Goal: Task Accomplishment & Management: Use online tool/utility

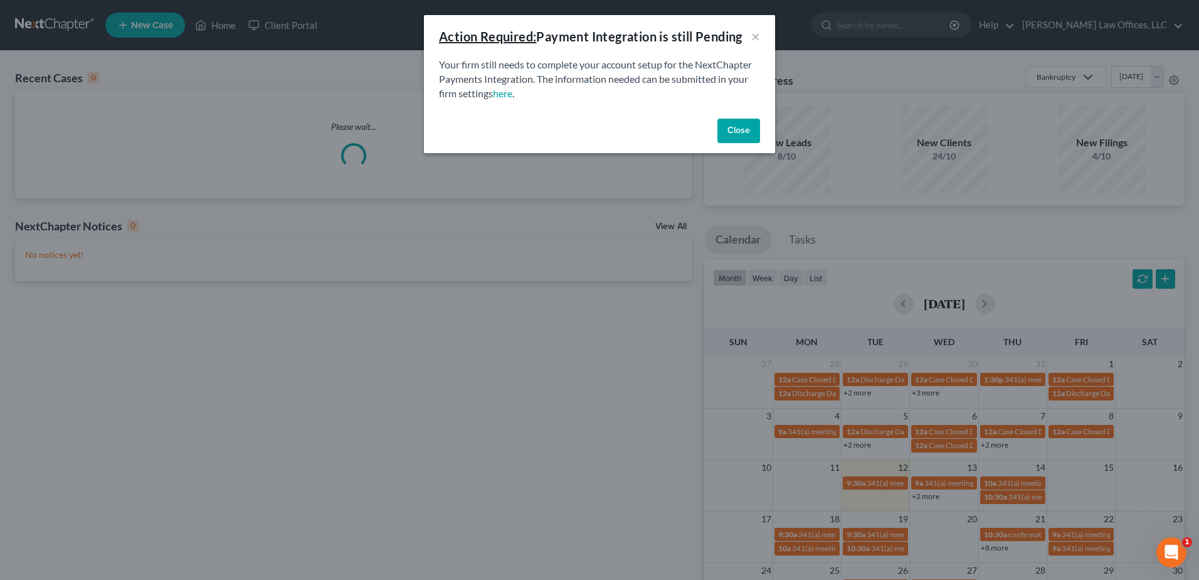
click at [725, 122] on button "Close" at bounding box center [739, 131] width 43 height 25
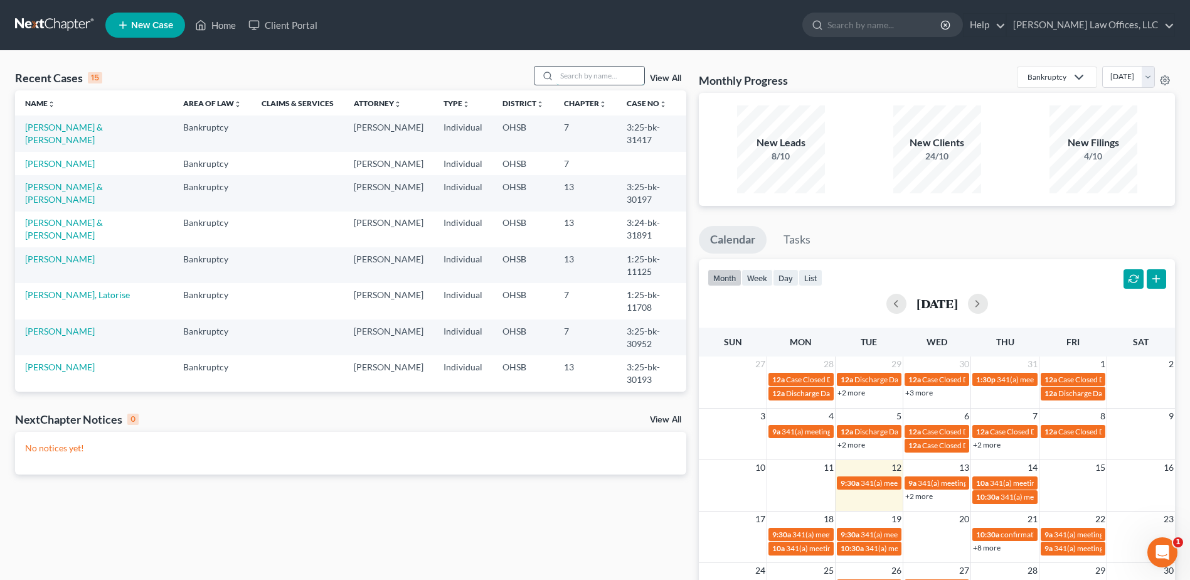
click at [583, 75] on input "search" at bounding box center [600, 75] width 88 height 18
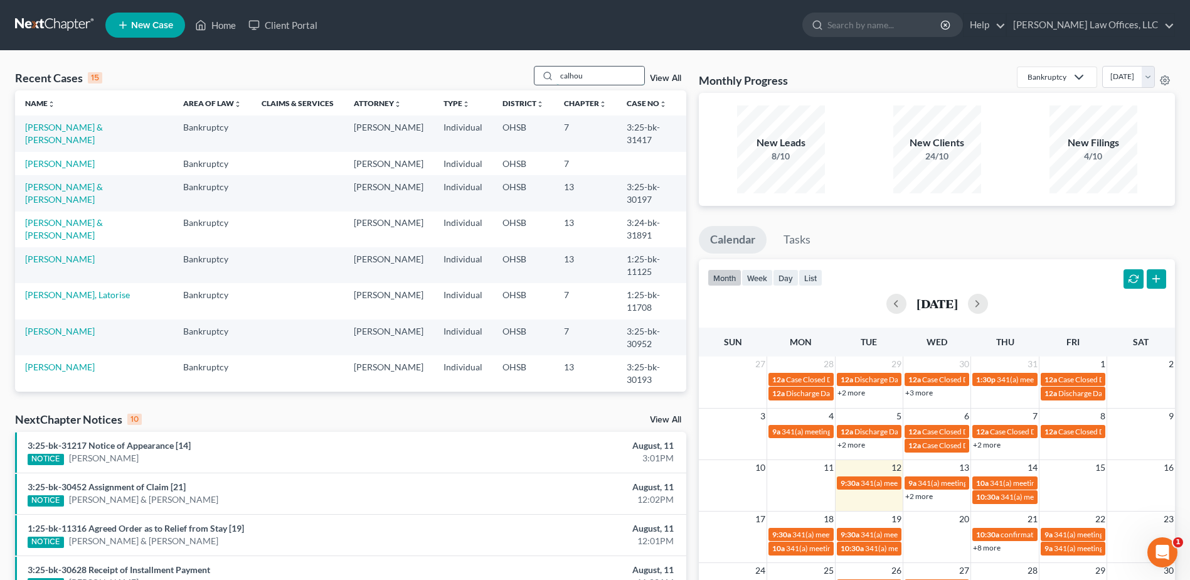
type input "[PERSON_NAME]"
click at [564, 75] on input "search" at bounding box center [600, 75] width 88 height 18
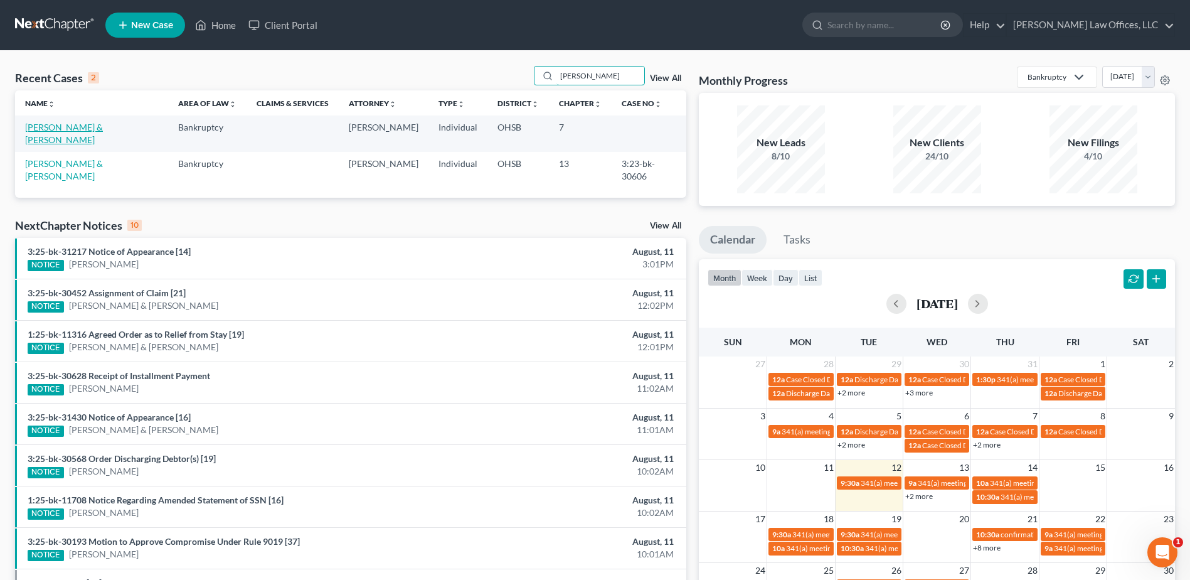
type input "lewis"
click at [77, 128] on link "Lewis, Jay & Alie" at bounding box center [64, 133] width 78 height 23
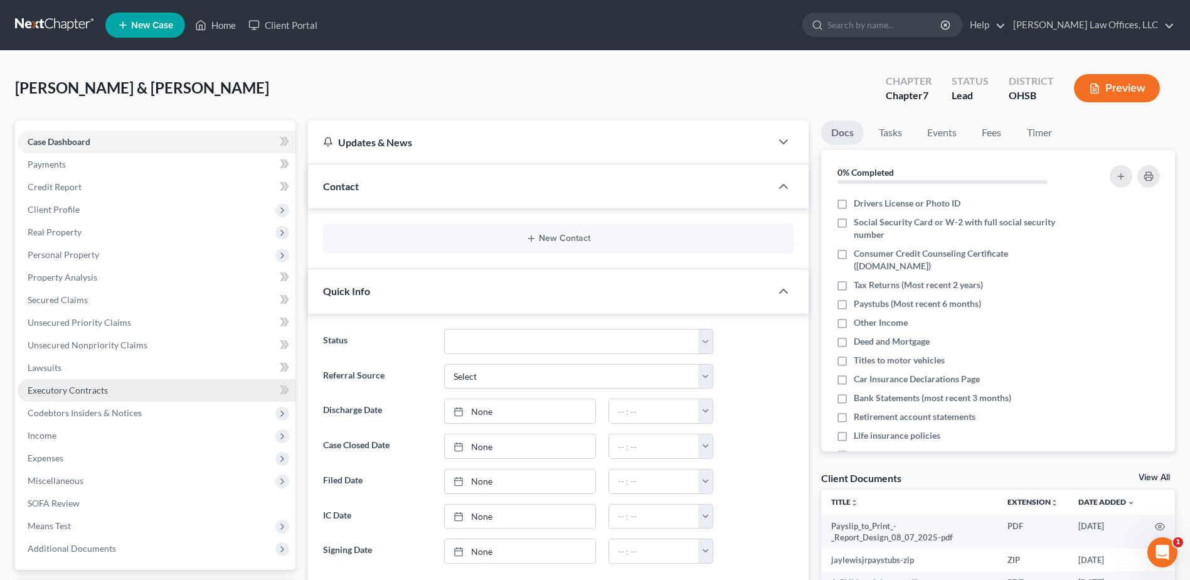
scroll to position [464, 0]
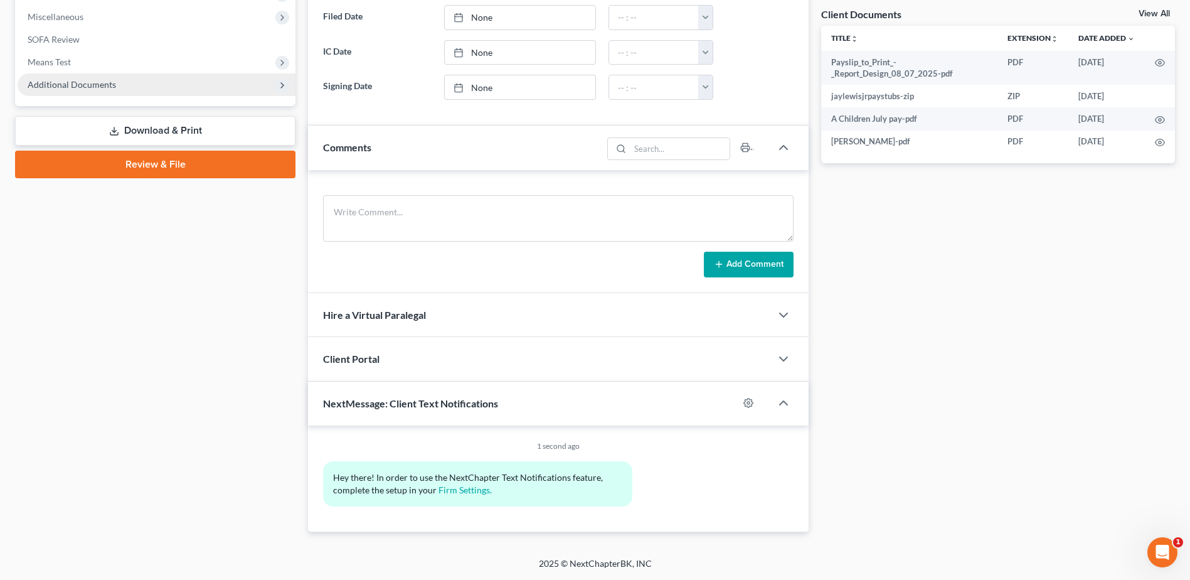
click at [115, 87] on span "Additional Documents" at bounding box center [157, 84] width 278 height 23
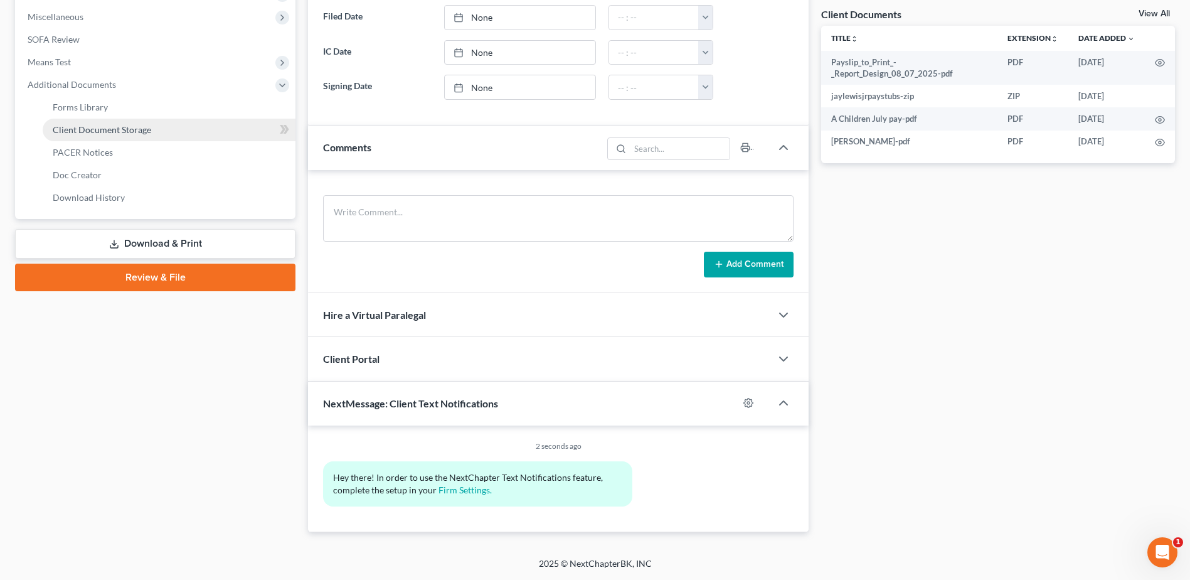
click at [141, 126] on span "Client Document Storage" at bounding box center [102, 129] width 98 height 11
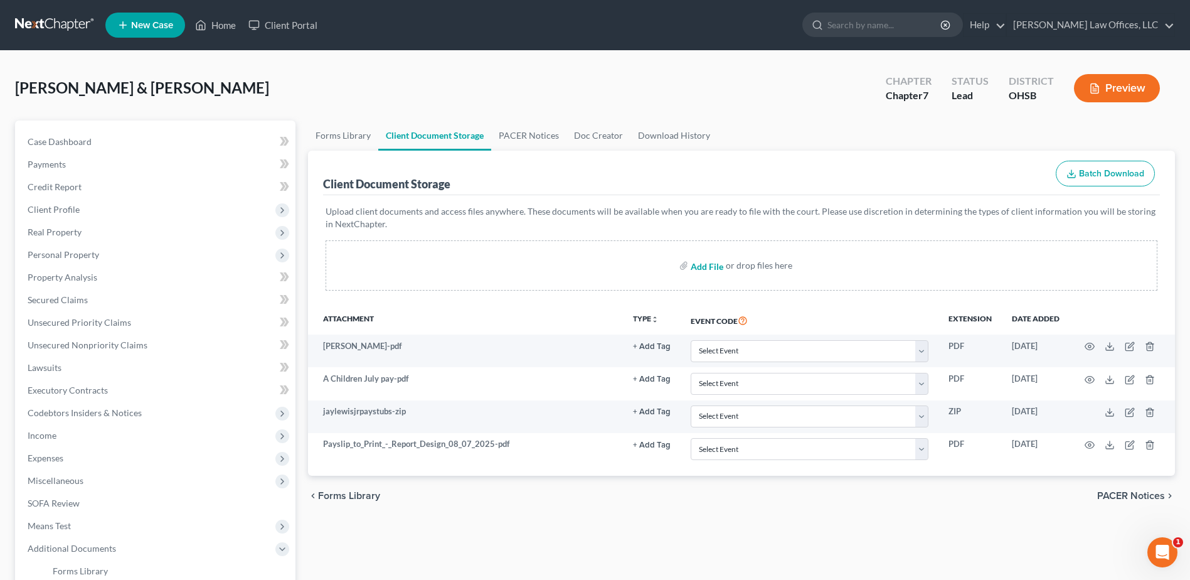
click at [706, 268] on input "file" at bounding box center [706, 265] width 30 height 23
type input "C:\fakepath\A St E pay 1.pdf"
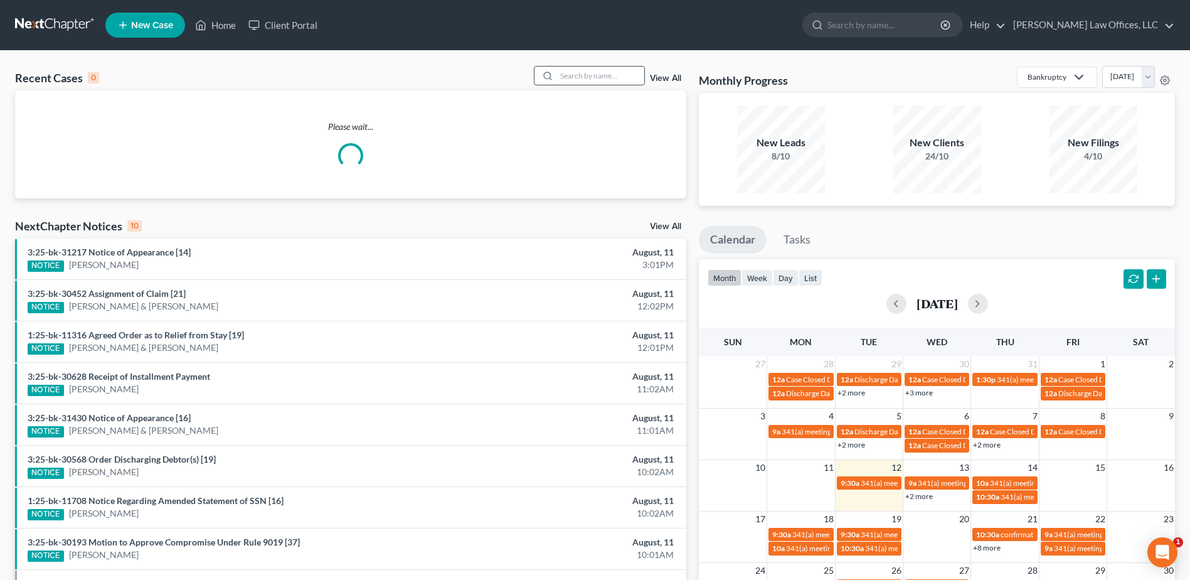
click at [589, 77] on input "search" at bounding box center [600, 75] width 88 height 18
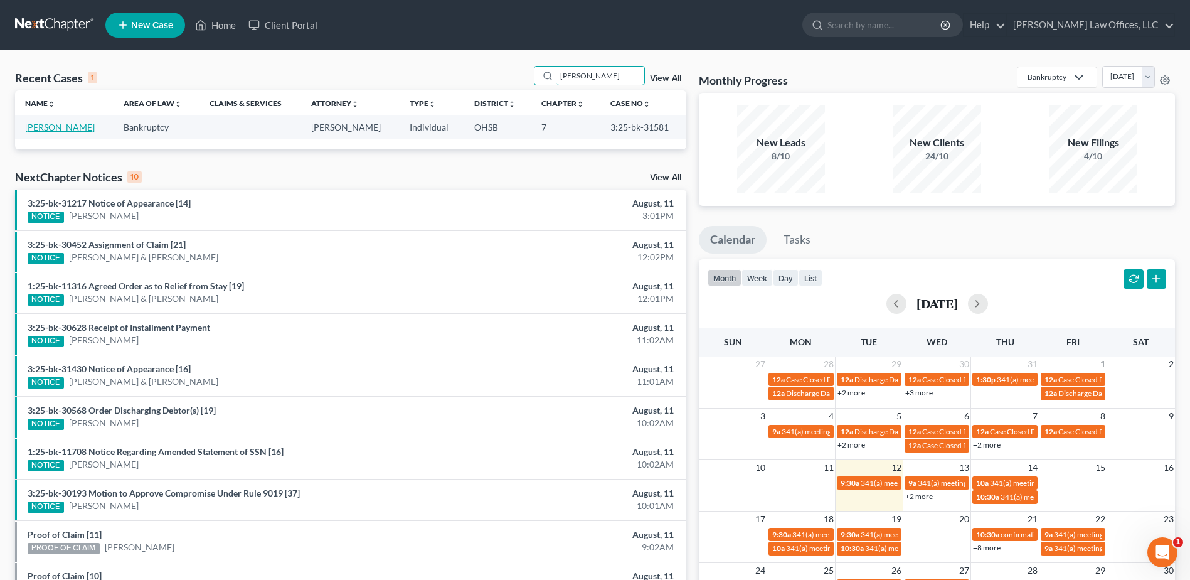
type input "krei"
click at [46, 129] on link "[PERSON_NAME]" at bounding box center [60, 127] width 70 height 11
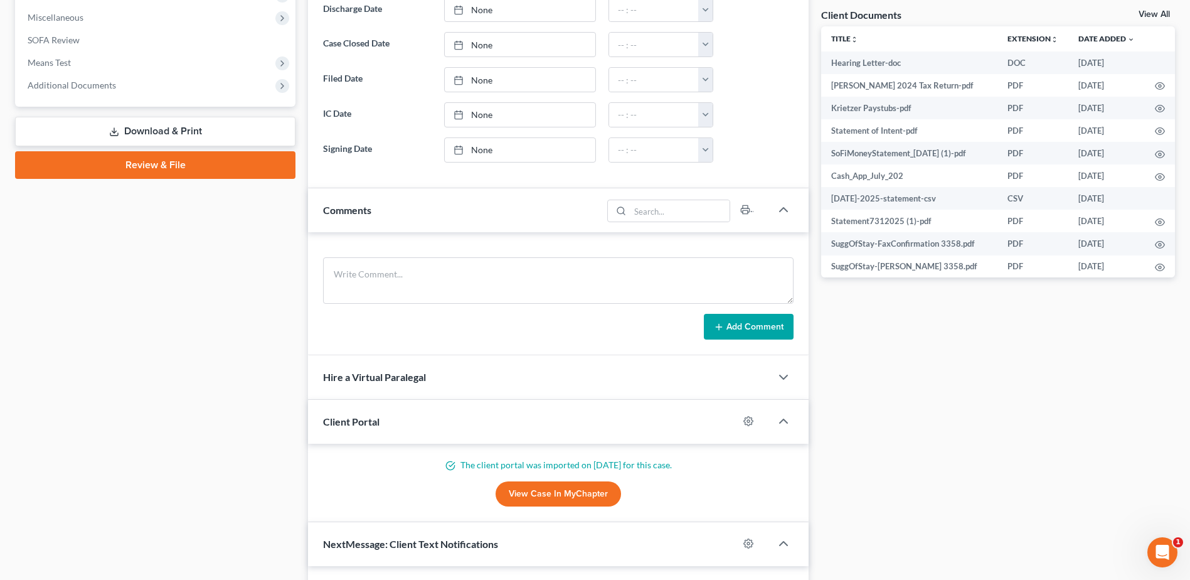
scroll to position [290, 0]
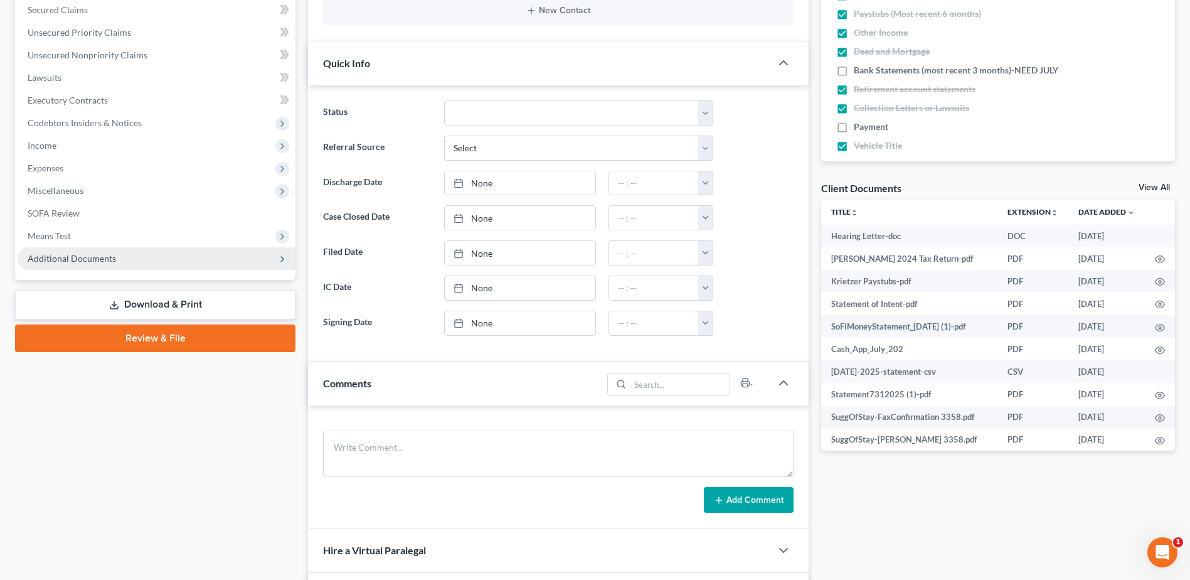
click at [100, 264] on span "Additional Documents" at bounding box center [157, 258] width 278 height 23
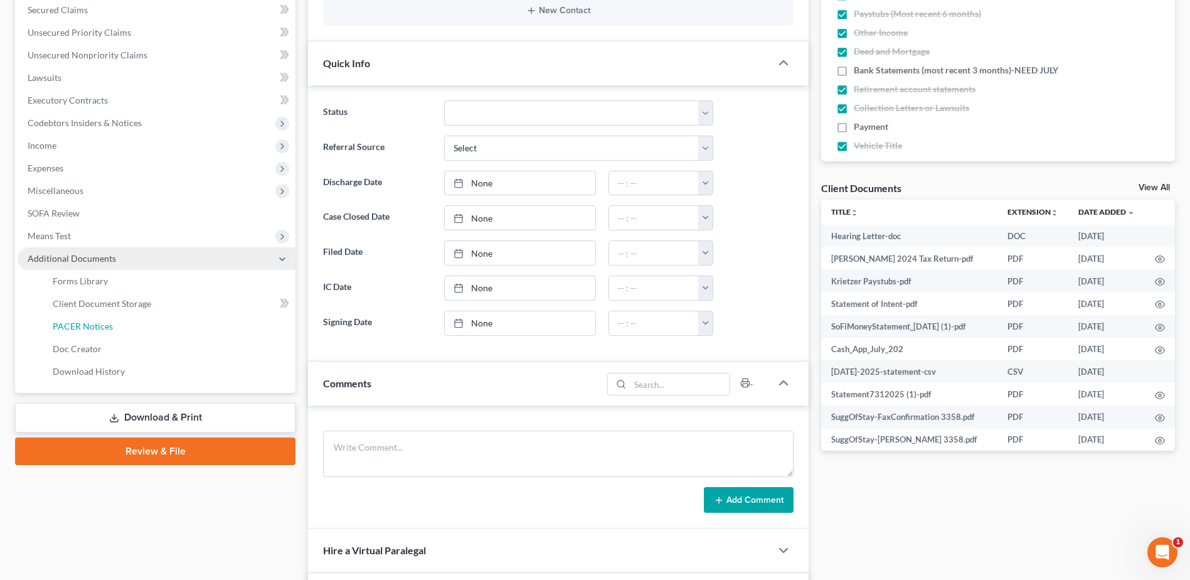
drag, startPoint x: 120, startPoint y: 322, endPoint x: 153, endPoint y: 319, distance: 33.3
click at [120, 322] on link "PACER Notices" at bounding box center [169, 326] width 253 height 23
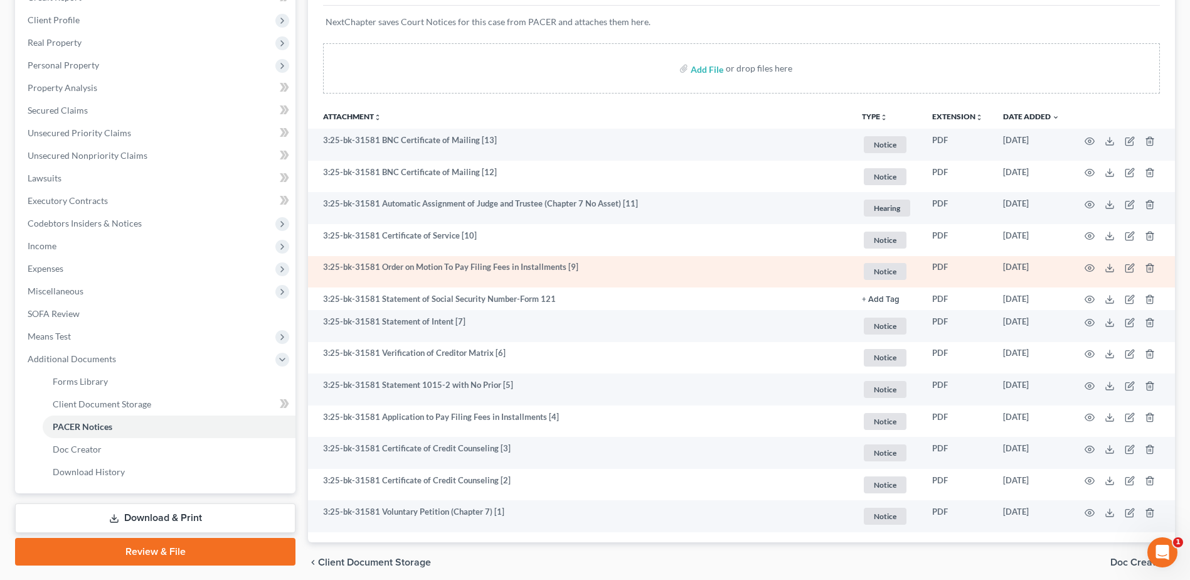
scroll to position [177, 0]
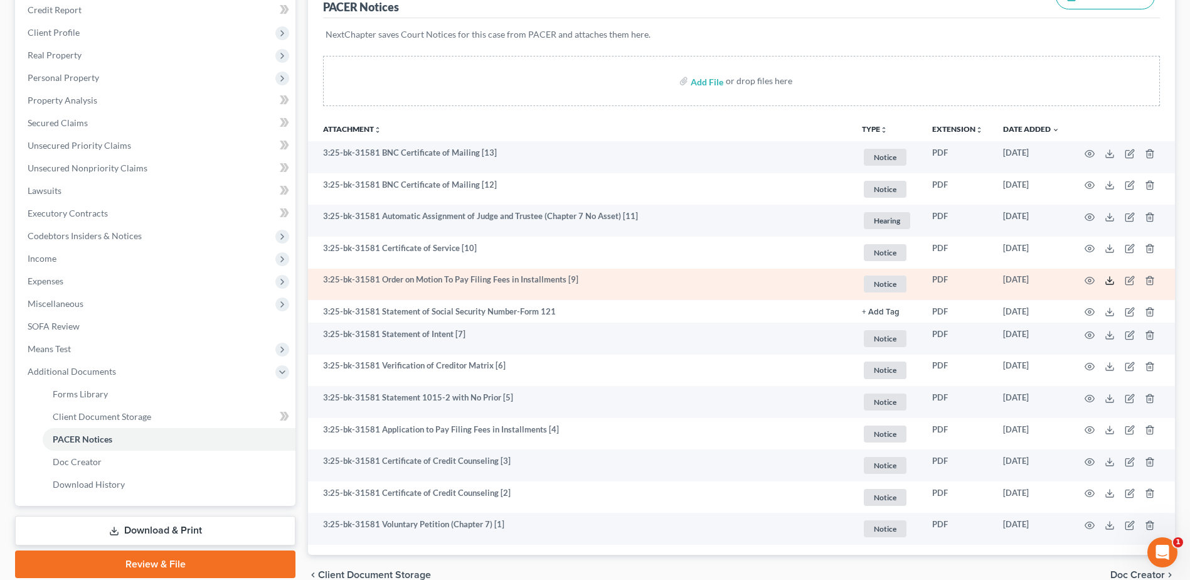
click at [1109, 280] on polyline at bounding box center [1110, 281] width 4 height 2
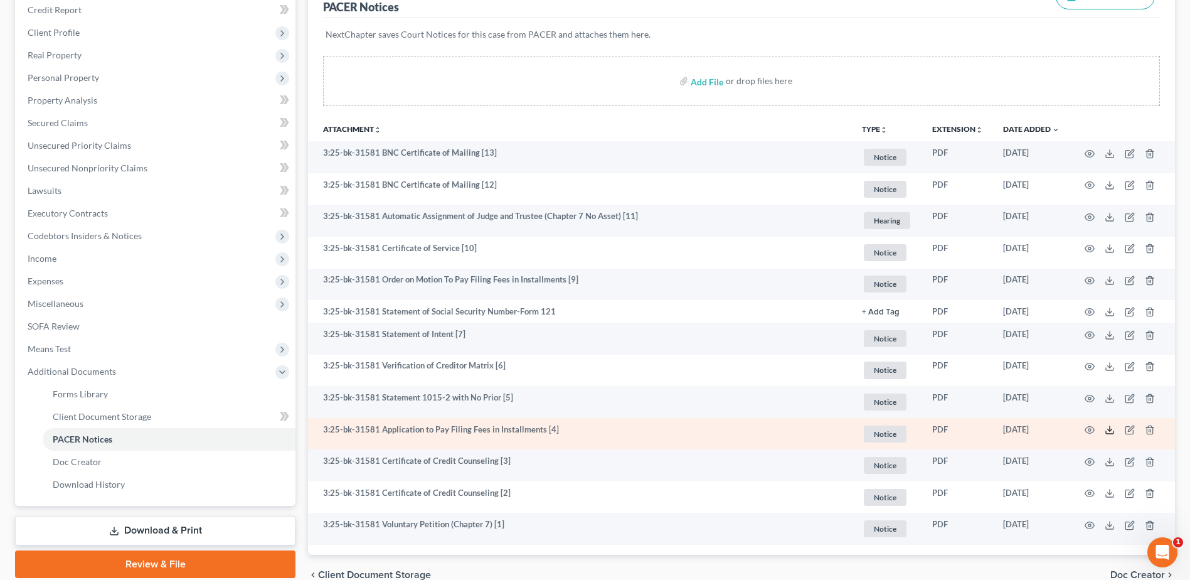
click at [1108, 430] on polyline at bounding box center [1110, 430] width 4 height 2
